Goal: Task Accomplishment & Management: Use online tool/utility

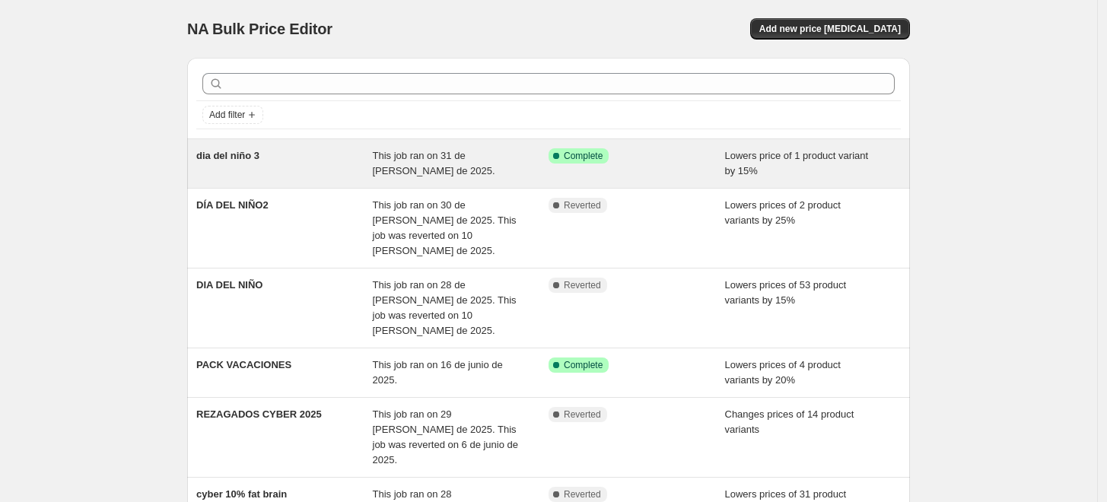
click at [320, 151] on div "dia del niño 3" at bounding box center [284, 163] width 176 height 30
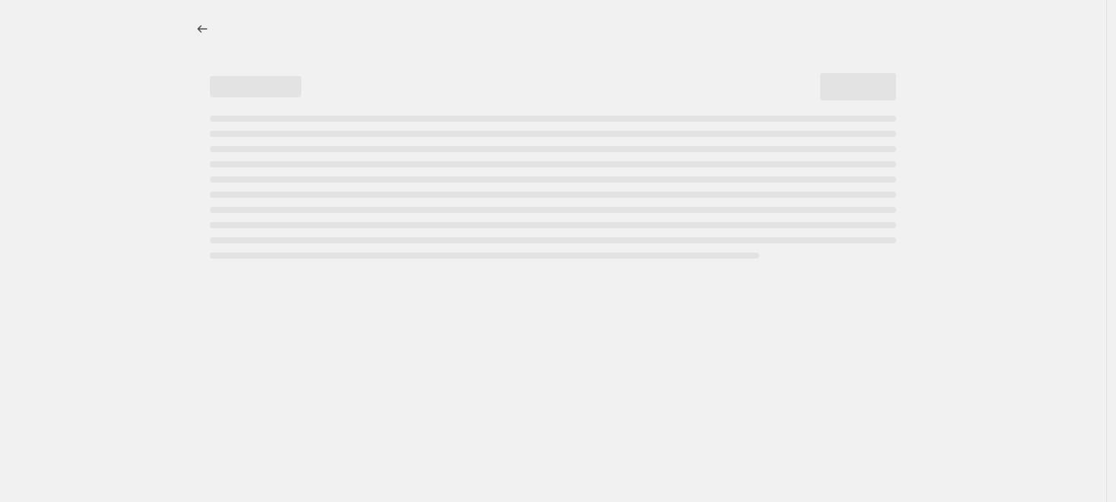
select select "percentage"
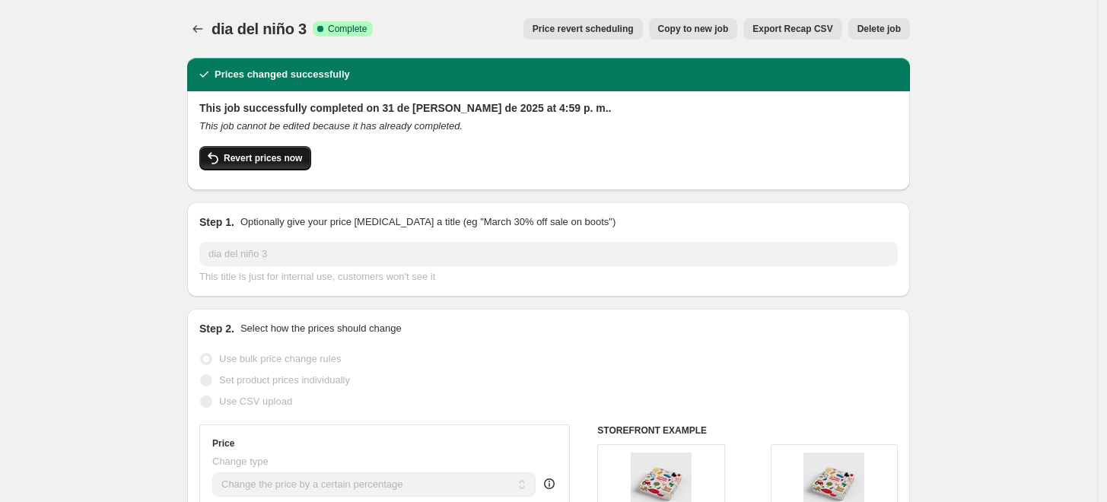
click at [293, 153] on span "Revert prices now" at bounding box center [263, 158] width 78 height 12
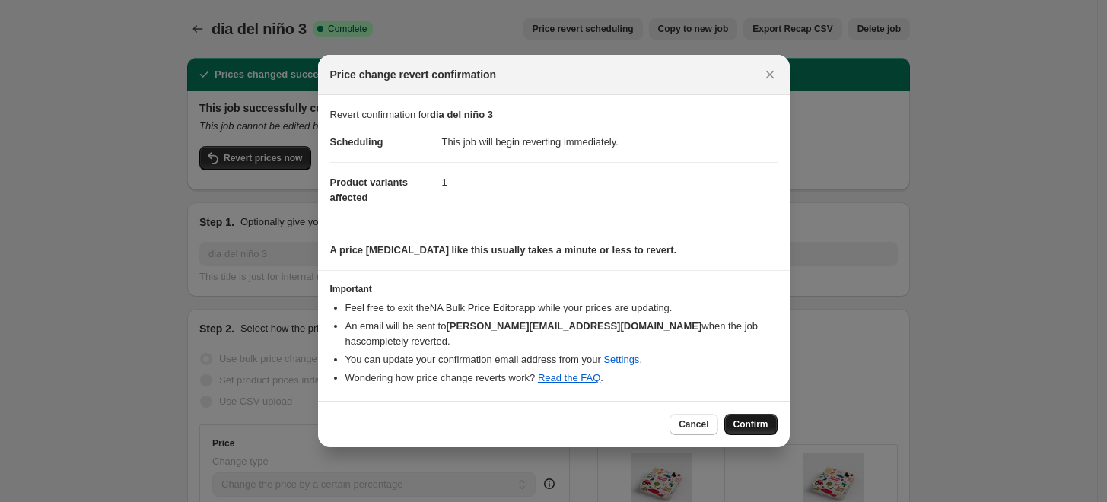
click at [760, 414] on button "Confirm" at bounding box center [750, 424] width 53 height 21
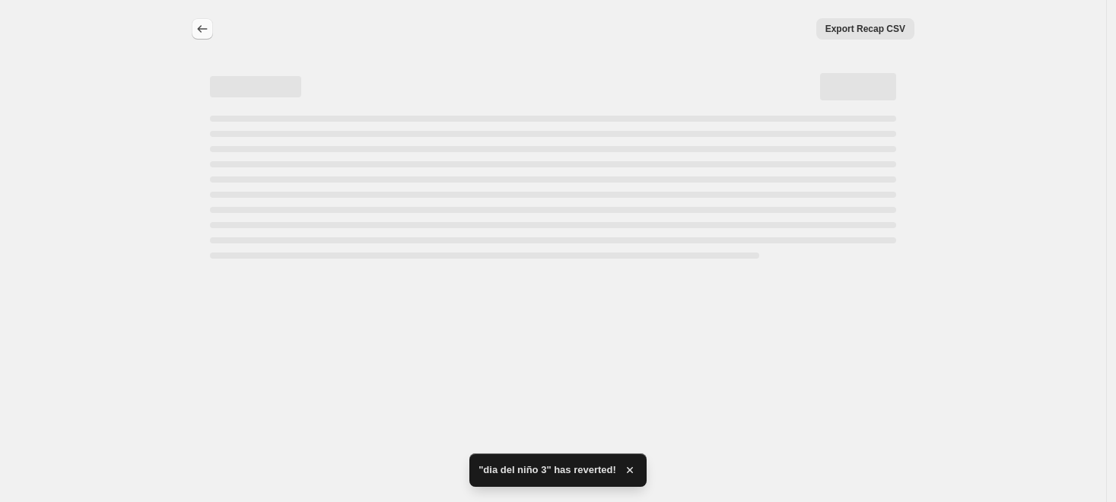
select select "percentage"
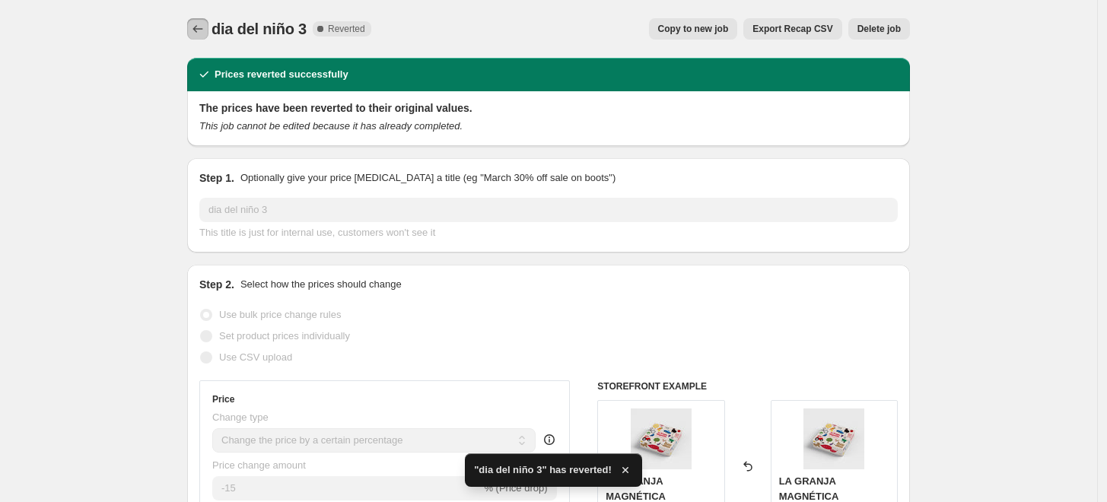
click at [205, 33] on icon "Price change jobs" at bounding box center [197, 28] width 15 height 15
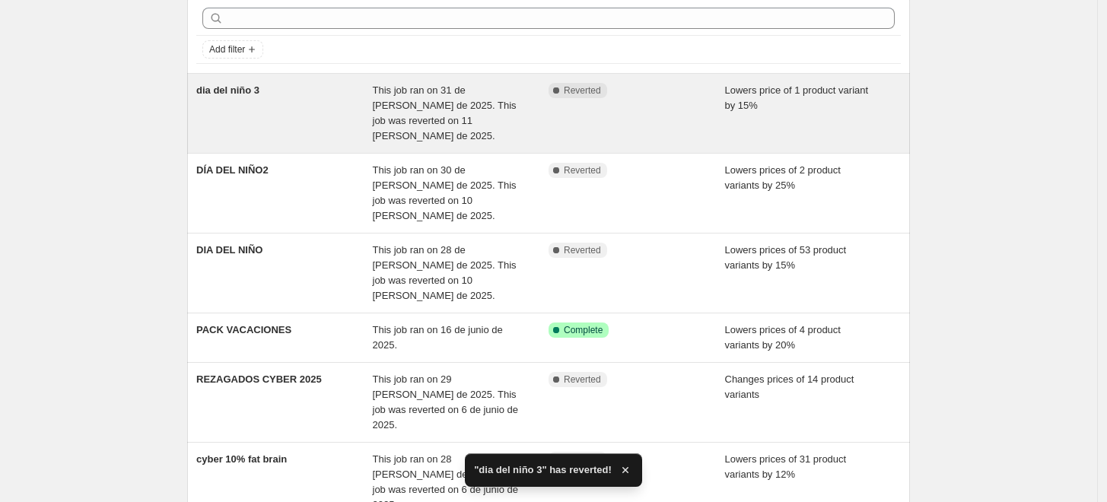
scroll to position [84, 0]
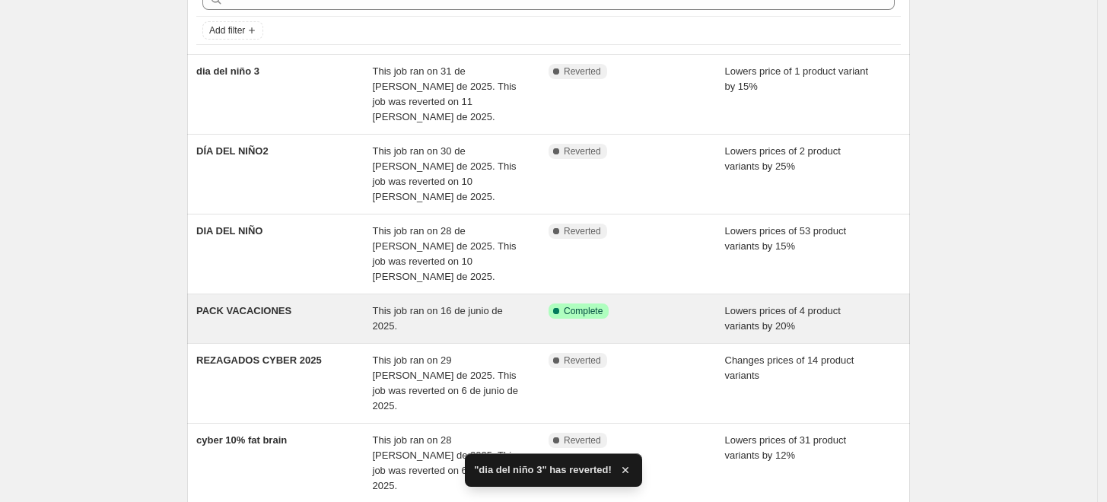
click at [264, 305] on span "PACK VACACIONES" at bounding box center [243, 310] width 95 height 11
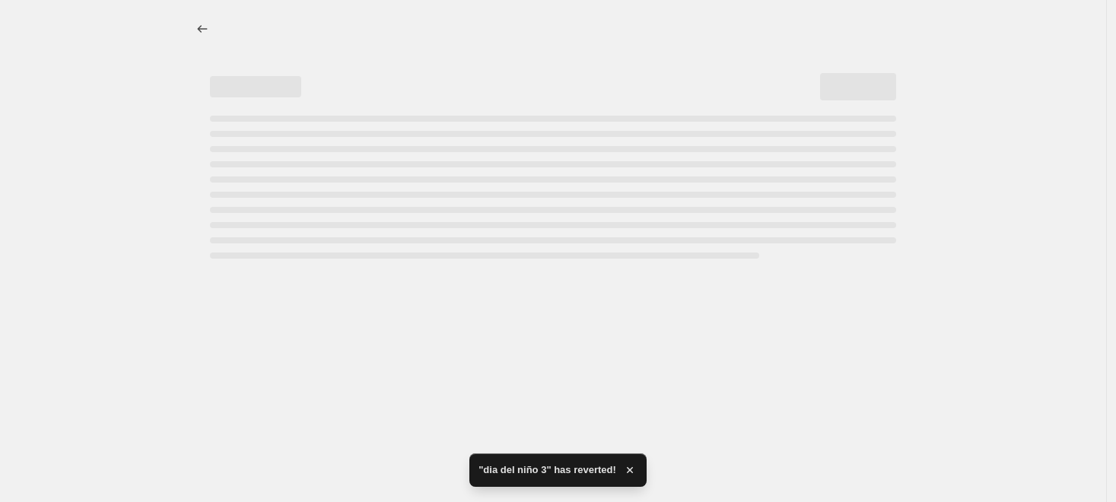
select select "percentage"
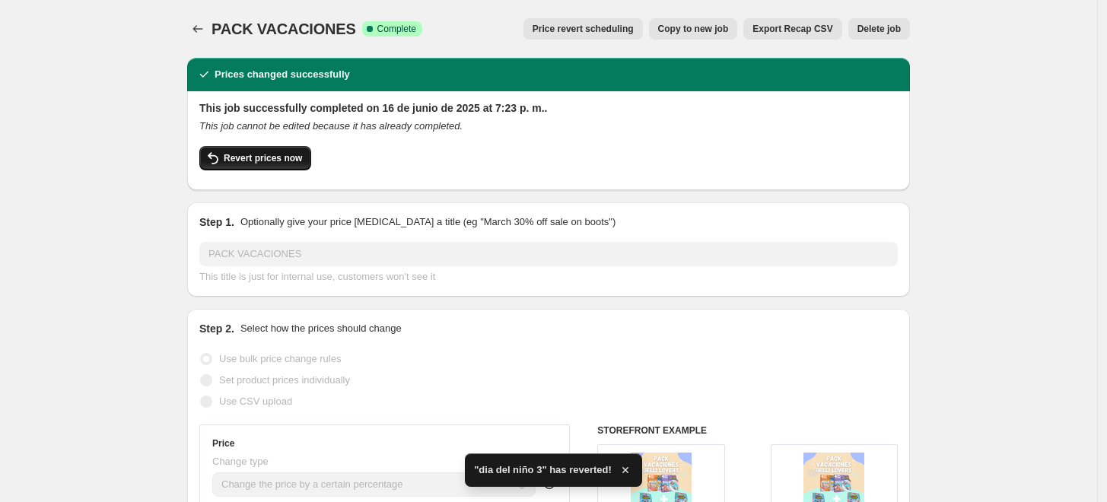
click at [242, 164] on span "Revert prices now" at bounding box center [263, 158] width 78 height 12
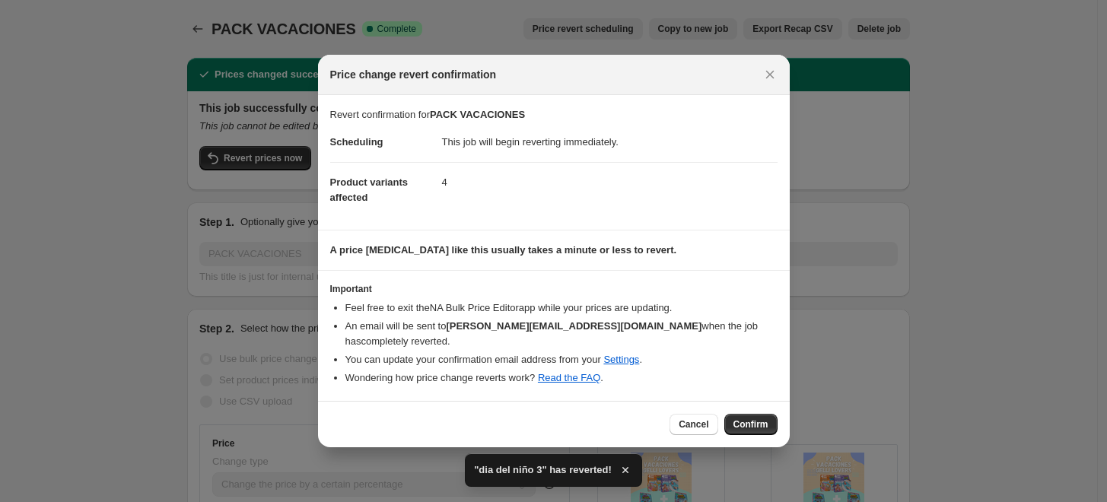
click at [749, 418] on span "Confirm" at bounding box center [750, 424] width 35 height 12
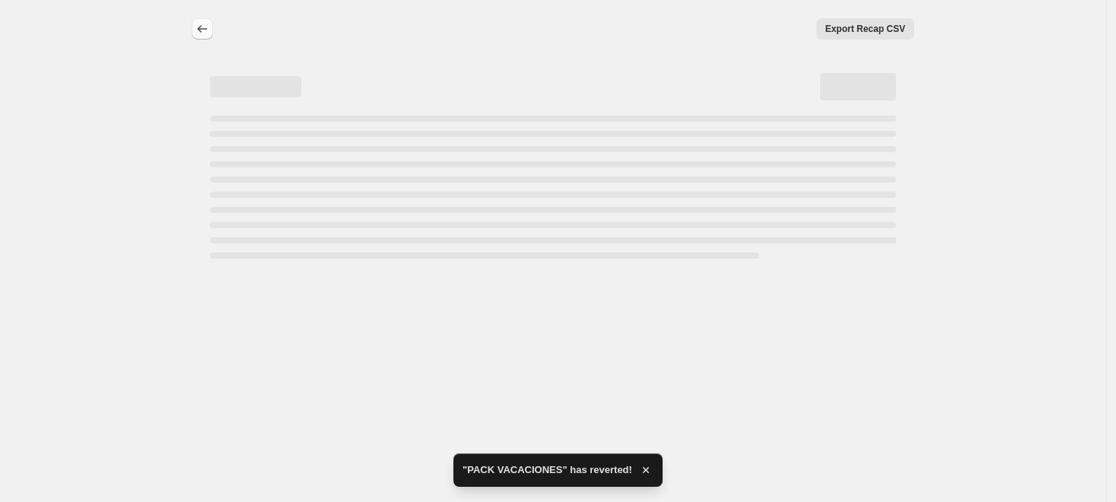
select select "percentage"
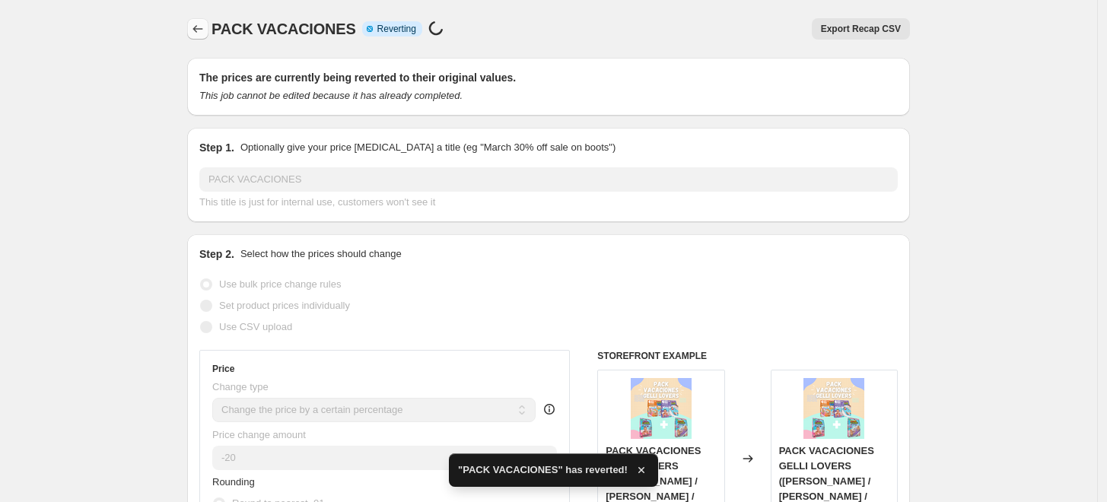
click at [202, 29] on icon "Price change jobs" at bounding box center [197, 28] width 15 height 15
